Goal: Task Accomplishment & Management: Complete application form

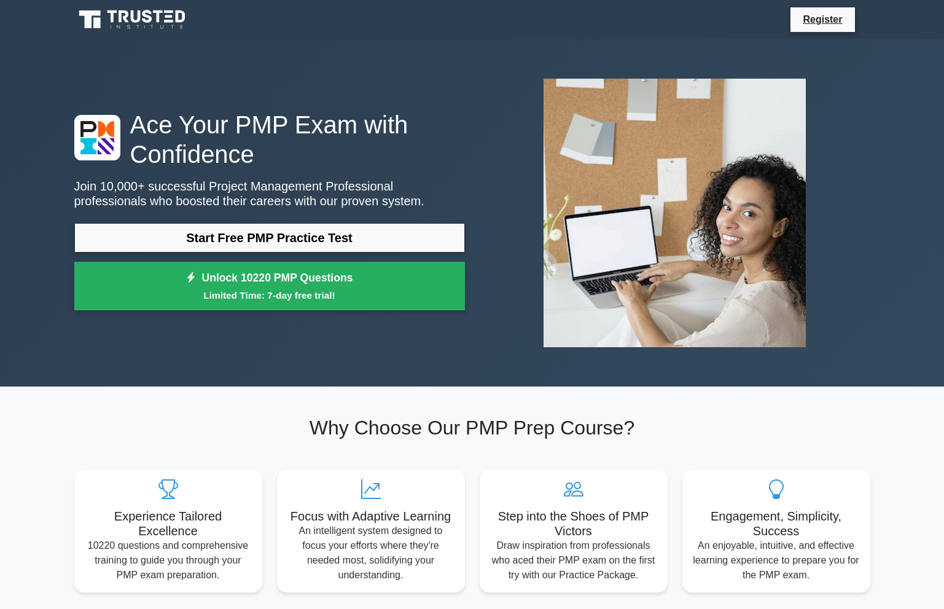
click at [353, 246] on link "Start Free PMP Practice Test" at bounding box center [269, 237] width 391 height 29
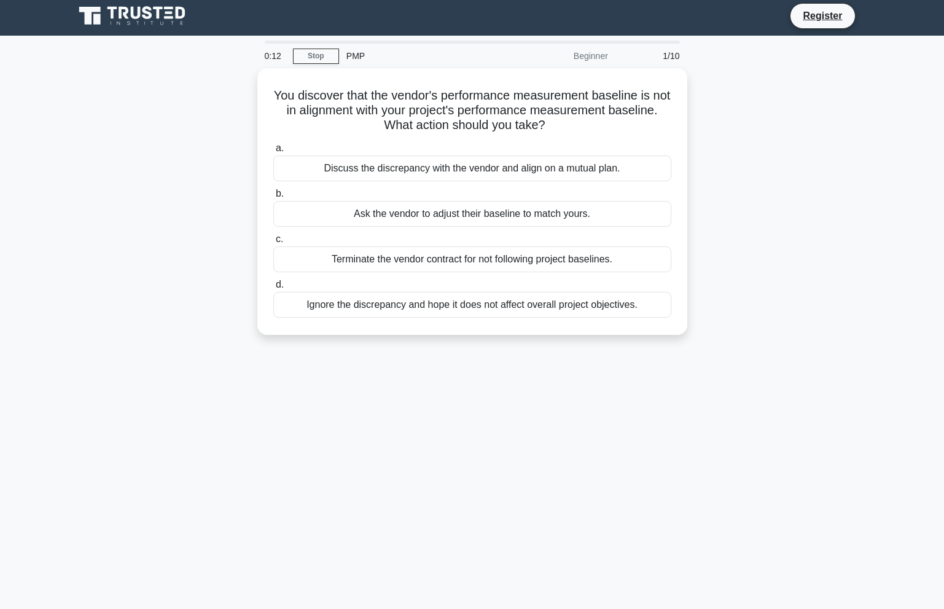
scroll to position [4, 0]
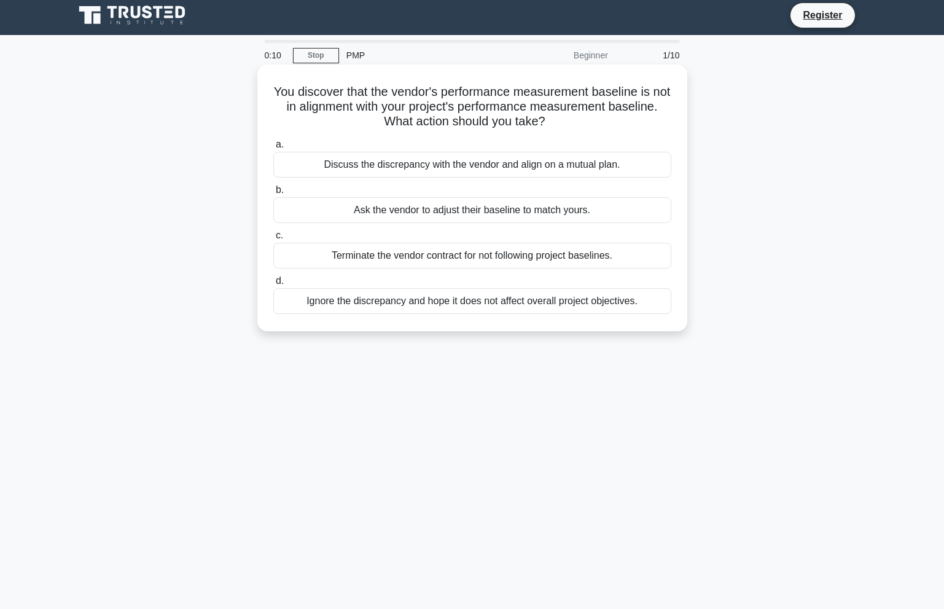
click at [413, 174] on div "Discuss the discrepancy with the vendor and align on a mutual plan." at bounding box center [472, 165] width 398 height 26
click at [273, 149] on input "a. Discuss the discrepancy with the vendor and align on a mutual plan." at bounding box center [273, 145] width 0 height 8
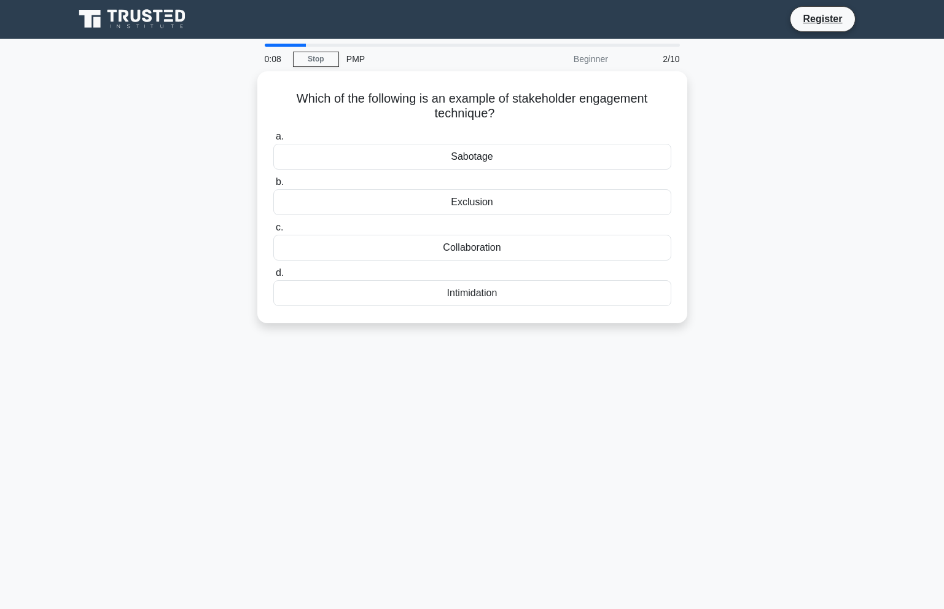
scroll to position [0, 0]
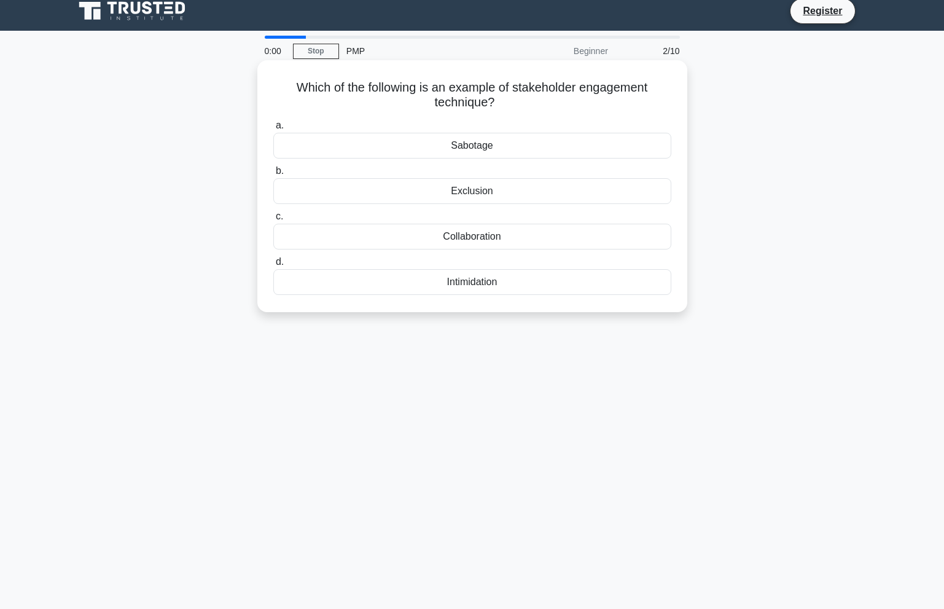
click at [482, 236] on div "Collaboration" at bounding box center [472, 237] width 398 height 26
click at [273, 221] on input "c. Collaboration" at bounding box center [273, 217] width 0 height 8
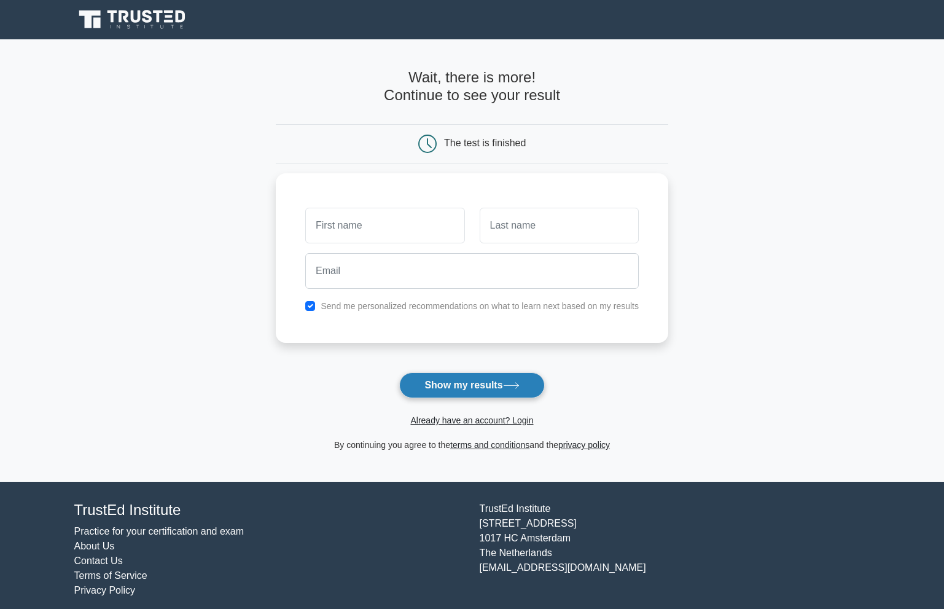
click at [440, 377] on button "Show my results" at bounding box center [471, 385] width 145 height 26
type input "o"
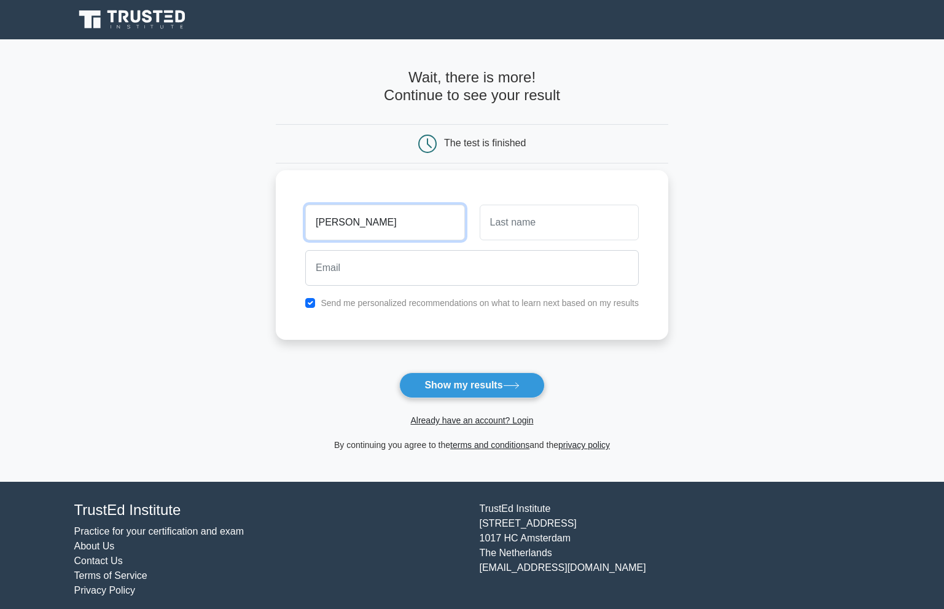
type input "olusola"
click at [542, 225] on input "text" at bounding box center [559, 223] width 159 height 36
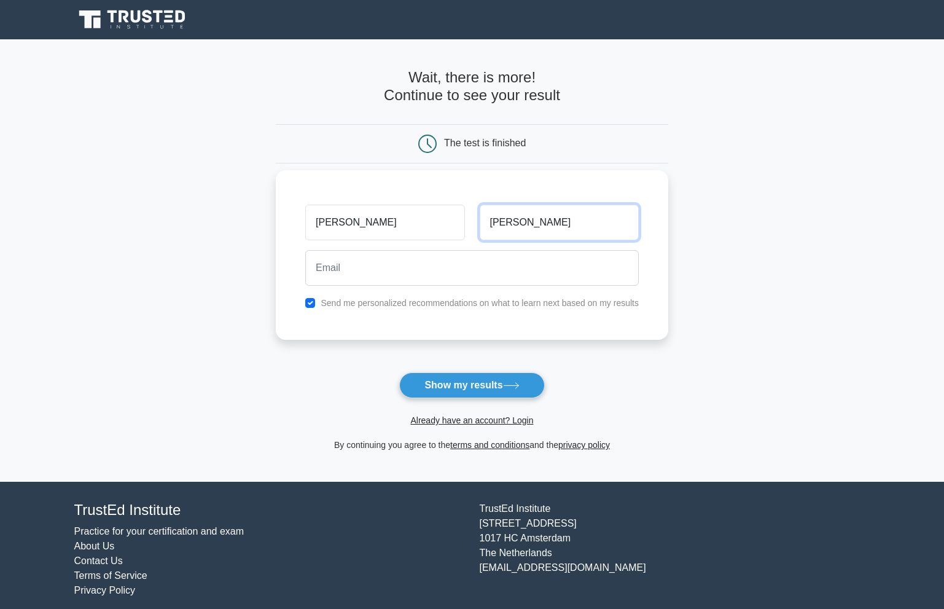
type input "thomas"
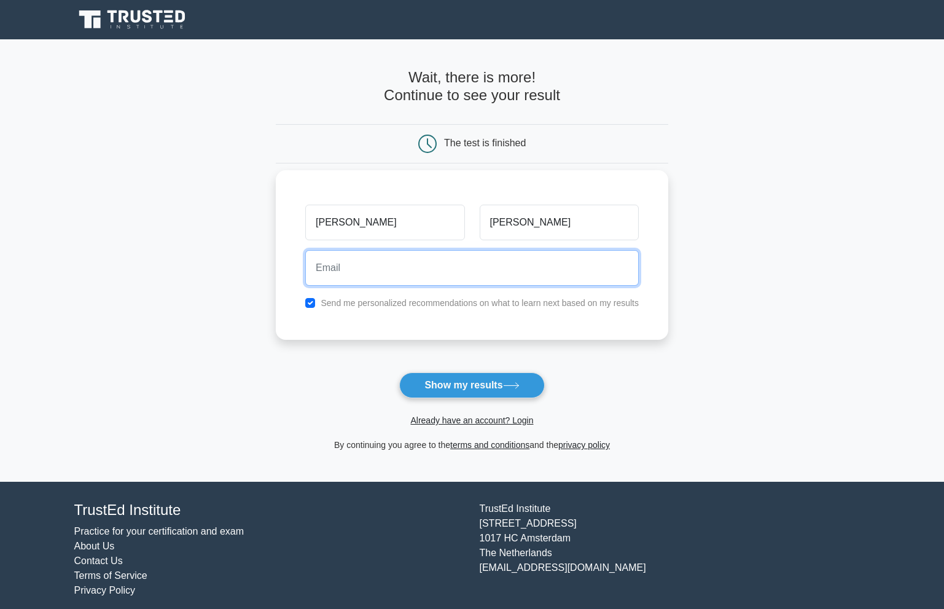
click at [466, 275] on input "email" at bounding box center [472, 268] width 334 height 36
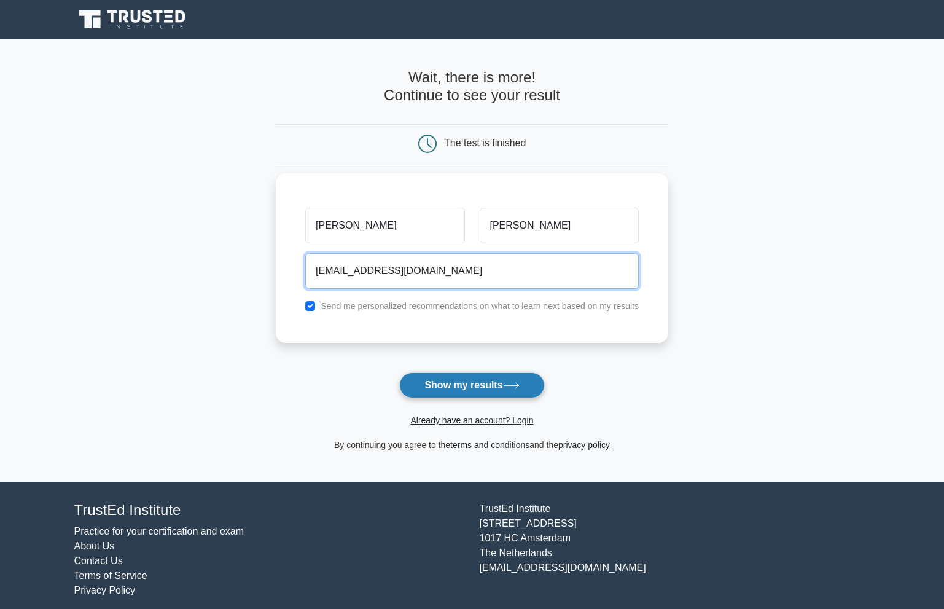
type input "olatoyinolusola@gmail.com"
click at [508, 379] on button "Show my results" at bounding box center [471, 385] width 145 height 26
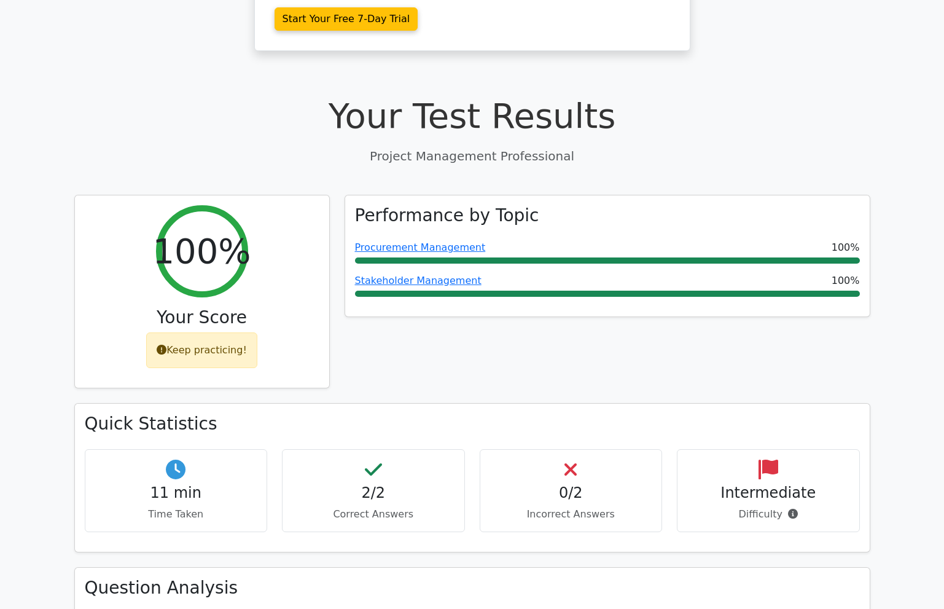
scroll to position [376, 0]
